Goal: Find specific page/section: Find specific page/section

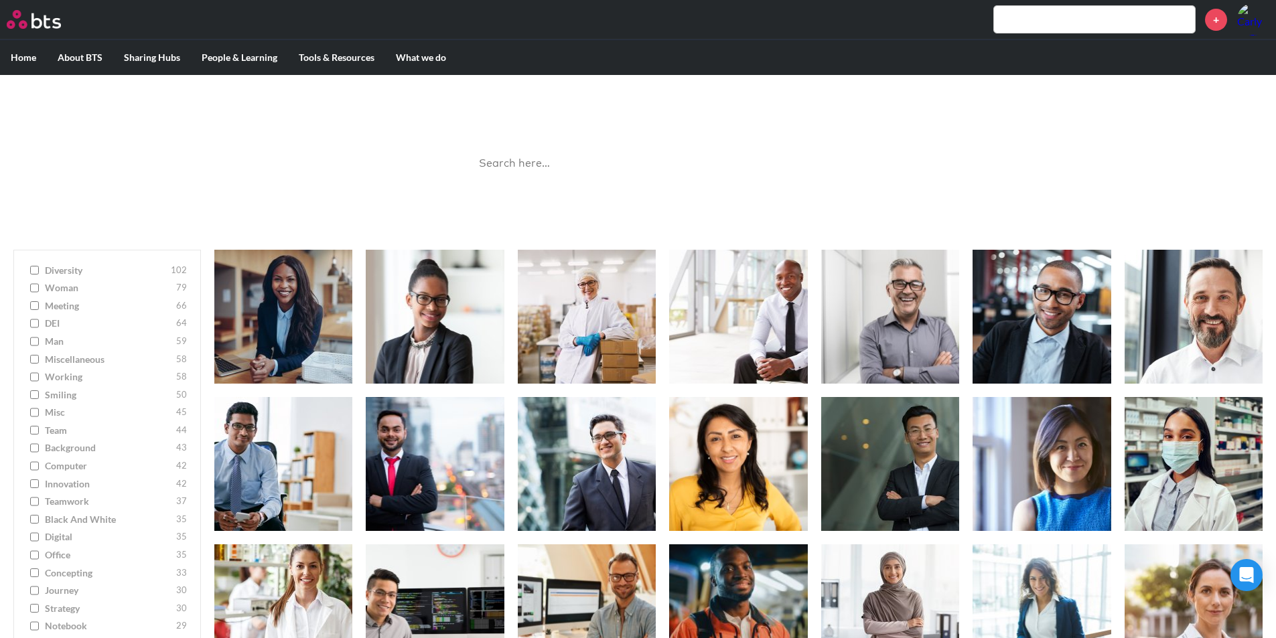
click at [27, 56] on label "Home" at bounding box center [23, 57] width 47 height 35
click at [0, 0] on input "Home" at bounding box center [0, 0] width 0 height 0
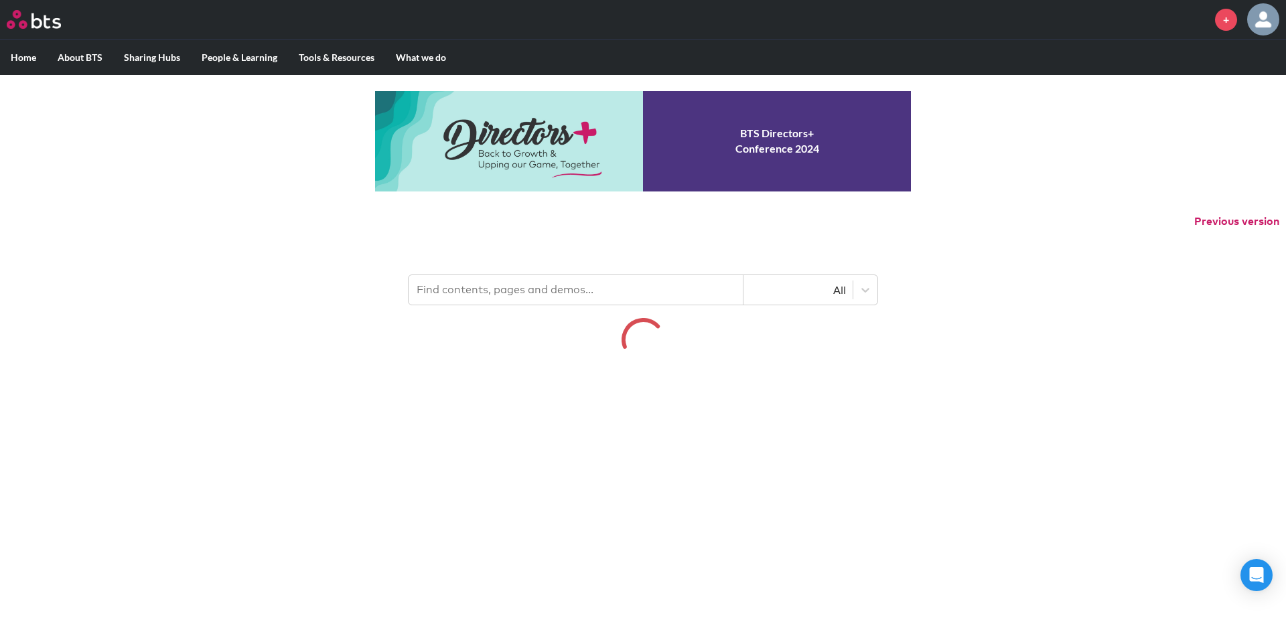
click at [516, 282] on input "text" at bounding box center [576, 289] width 335 height 29
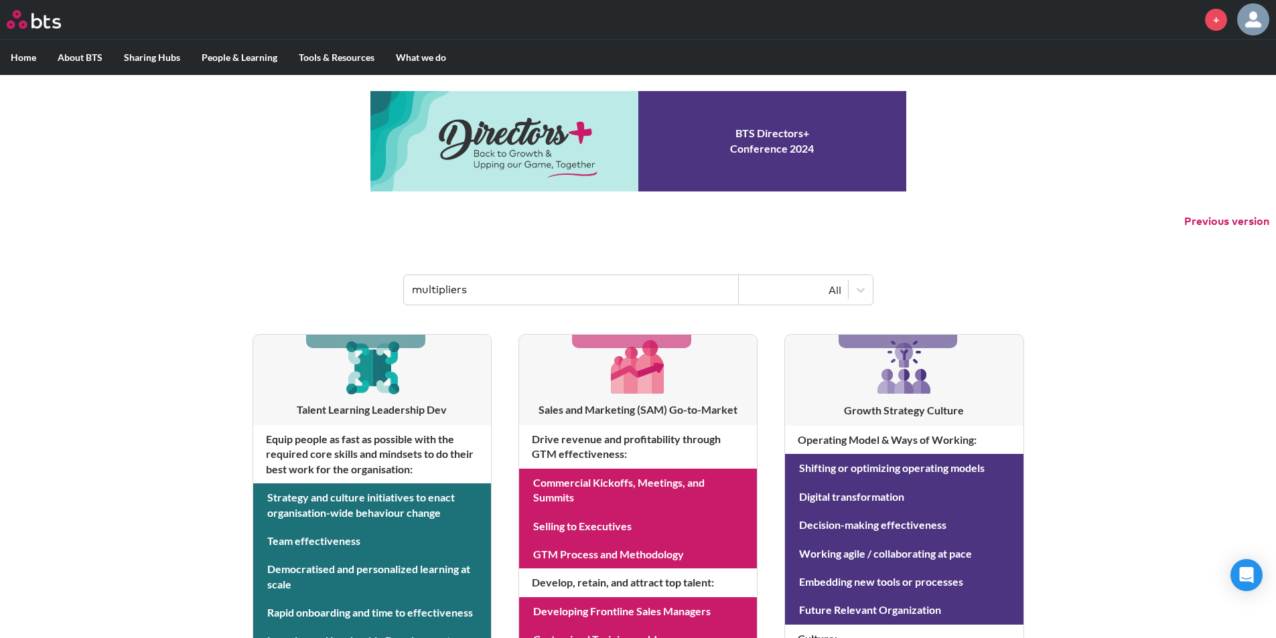
type input "multipliers"
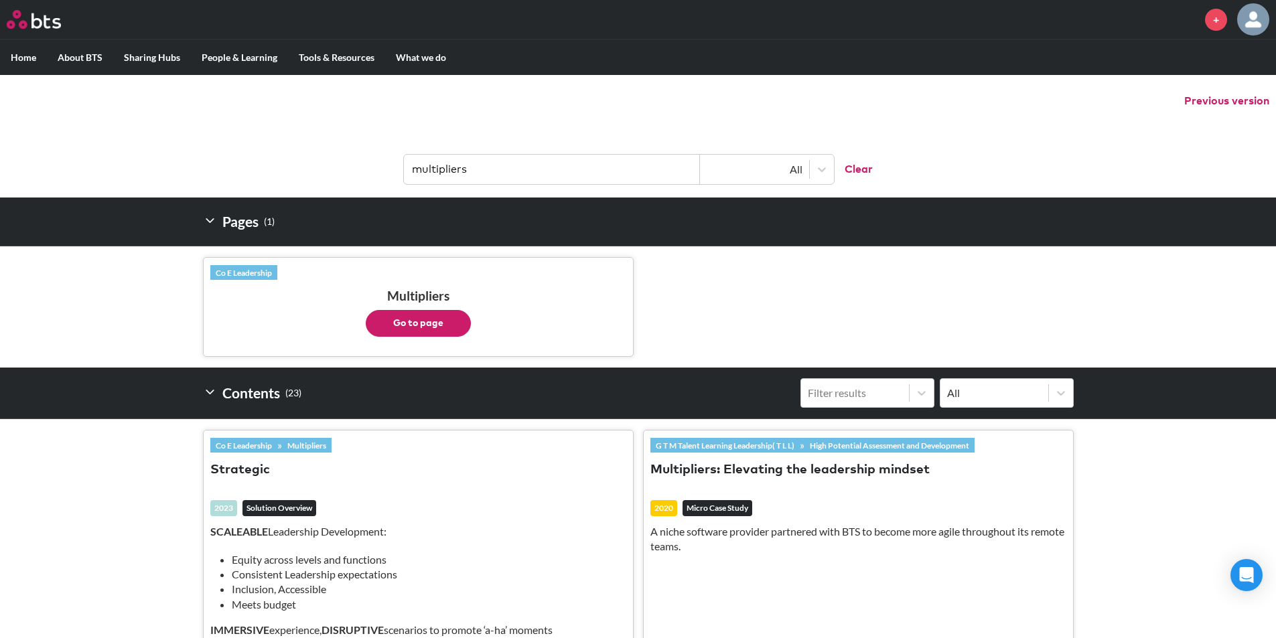
scroll to position [112, 0]
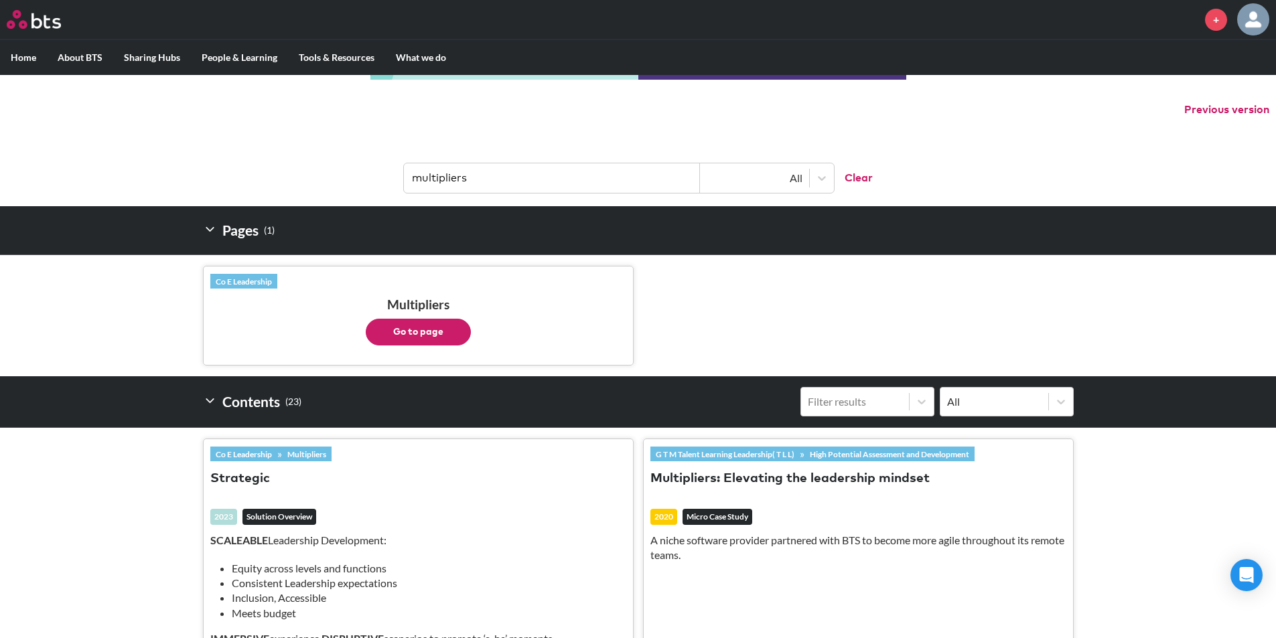
click at [435, 336] on button "Go to page" at bounding box center [418, 332] width 105 height 27
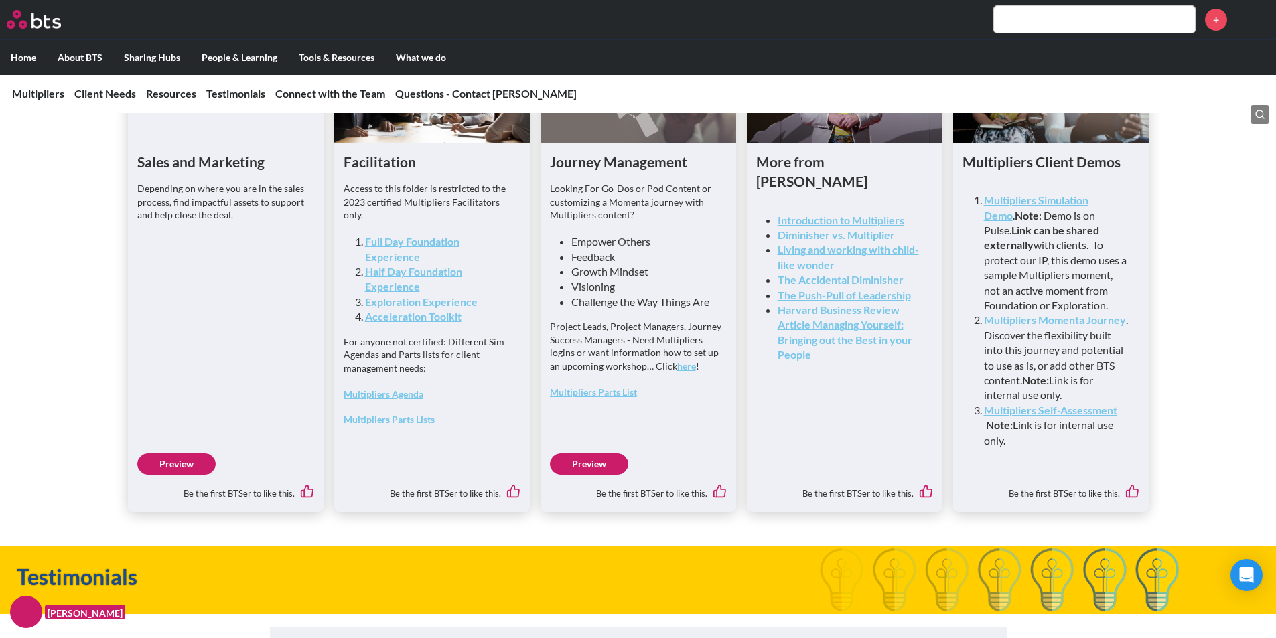
scroll to position [3492, 0]
click at [171, 474] on link "Preview" at bounding box center [176, 463] width 78 height 21
